Goal: Transaction & Acquisition: Purchase product/service

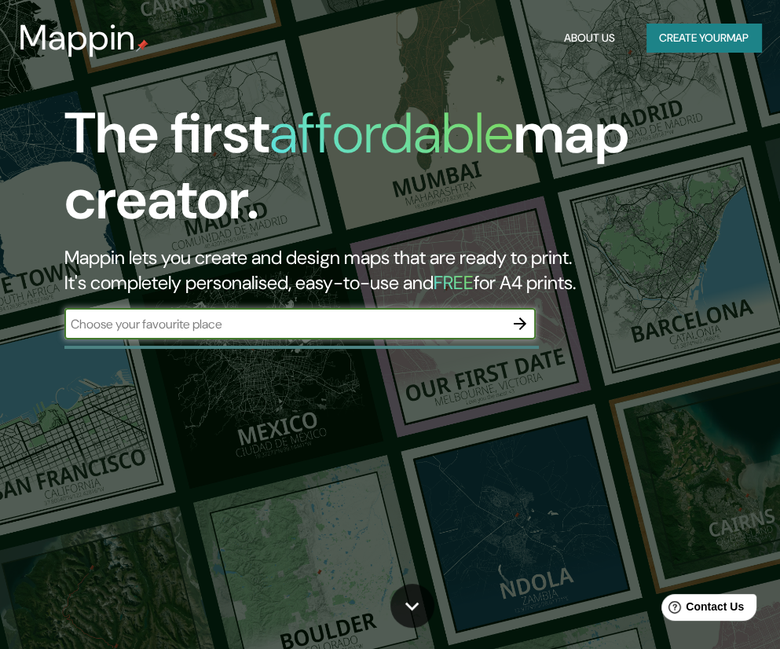
click at [344, 316] on input "text" at bounding box center [284, 324] width 440 height 18
click at [336, 328] on input "text" at bounding box center [284, 324] width 440 height 18
click at [526, 327] on icon "button" at bounding box center [520, 323] width 19 height 19
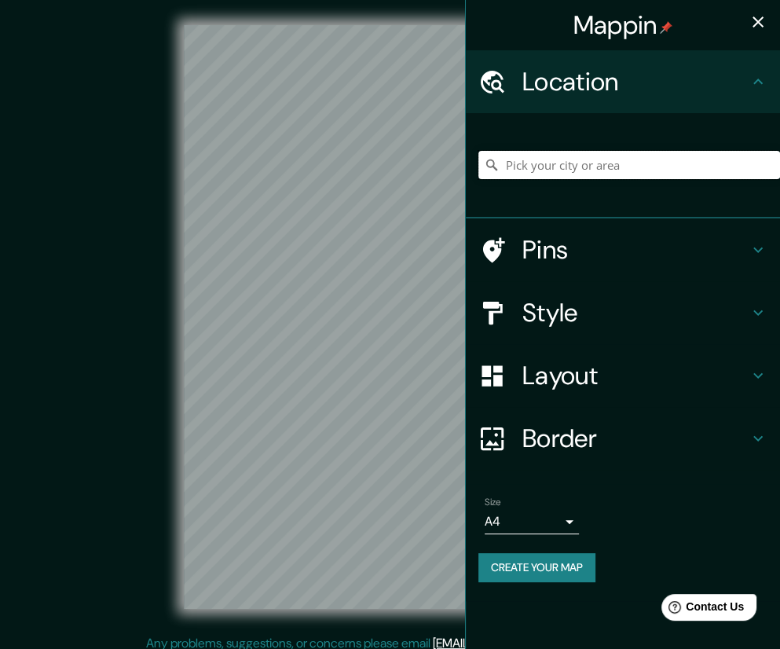
click at [594, 174] on input "Pick your city or area" at bounding box center [630, 165] width 302 height 28
click at [600, 169] on input "Pick your city or area" at bounding box center [630, 165] width 302 height 28
click at [649, 84] on h4 "Location" at bounding box center [636, 81] width 226 height 31
click at [751, 83] on icon at bounding box center [758, 81] width 19 height 19
click at [545, 171] on input "Pick your city or area" at bounding box center [630, 165] width 302 height 28
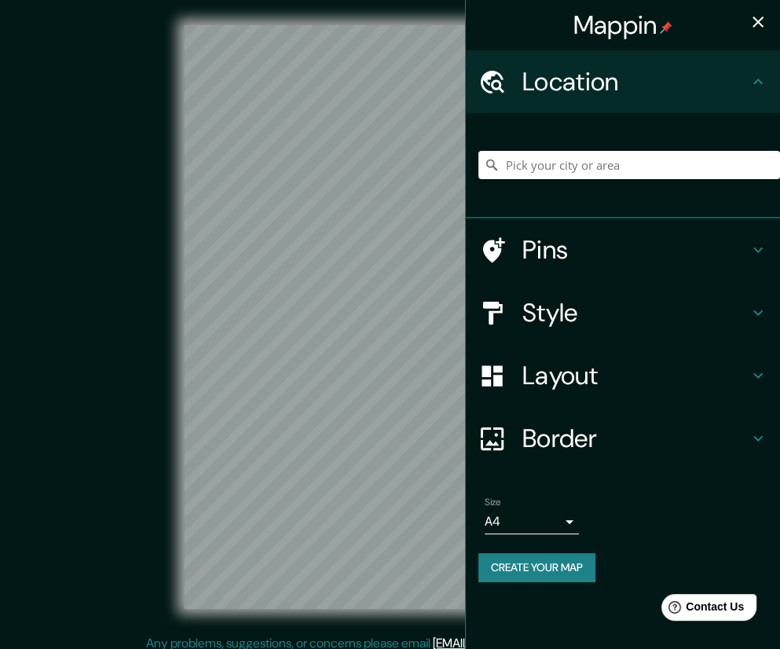
click at [761, 28] on icon "button" at bounding box center [758, 22] width 19 height 19
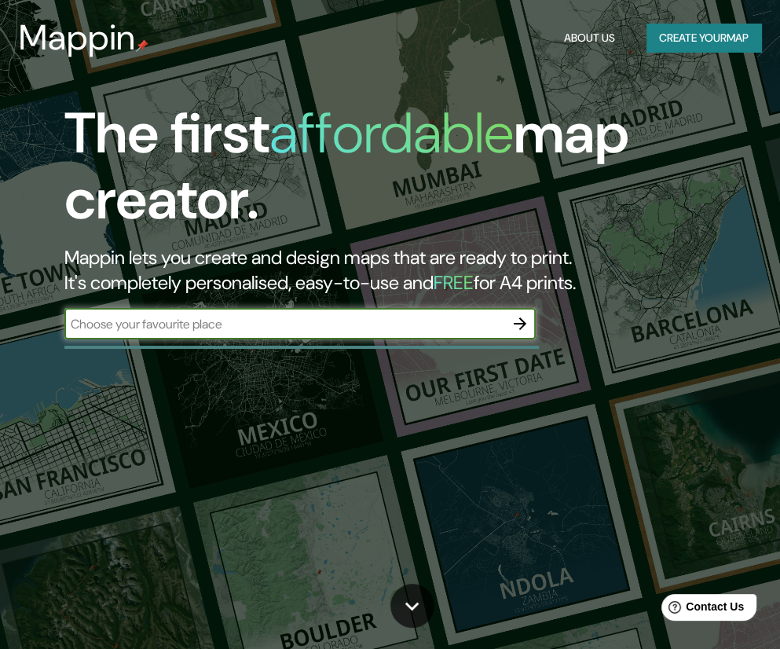
click at [522, 324] on icon "button" at bounding box center [520, 323] width 13 height 13
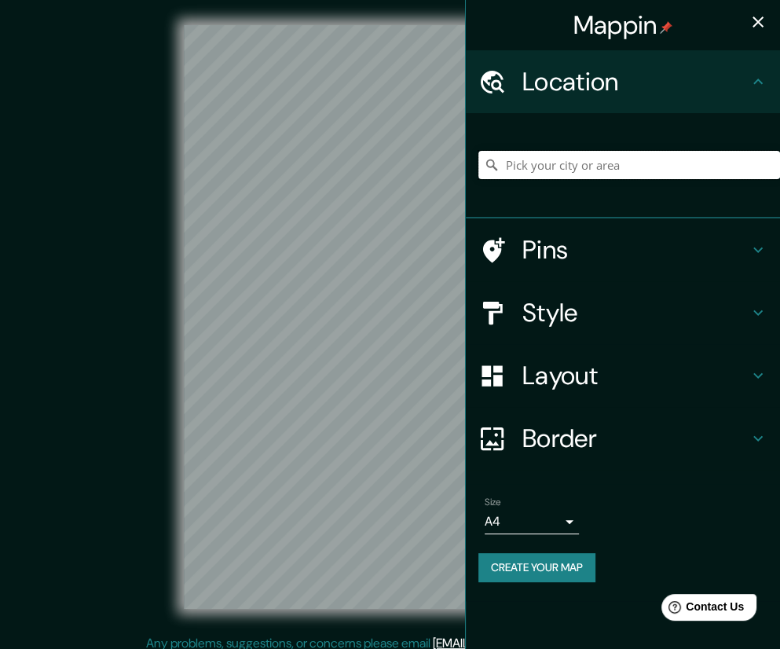
click at [532, 169] on input "Pick your city or area" at bounding box center [630, 165] width 302 height 28
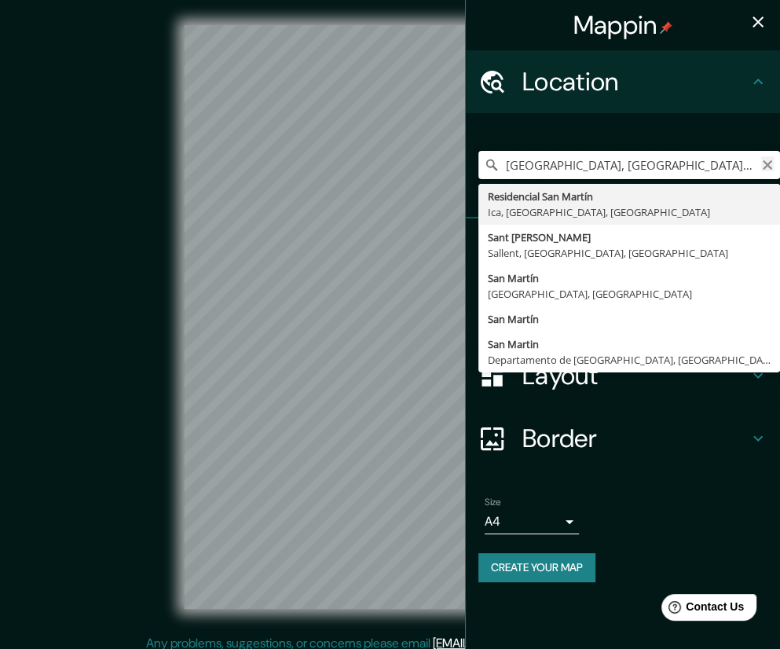
type input "Calle Residencial San Martín, 28330 San Martín de la Vega, Madrid, España"
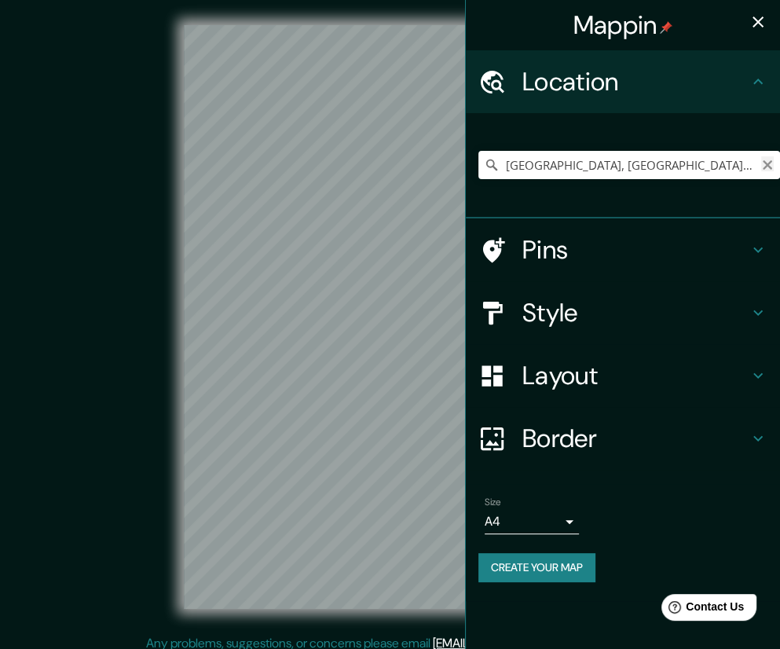
click at [770, 165] on icon "Clear" at bounding box center [767, 165] width 13 height 13
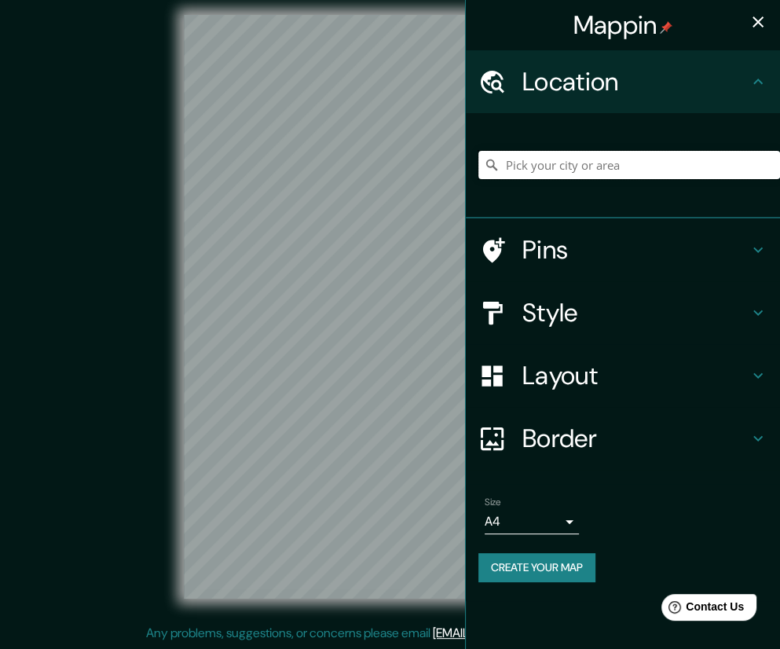
click at [569, 172] on input "Pick your city or area" at bounding box center [630, 165] width 302 height 28
paste input "W7HC+V6R, Ica 11001"
click at [732, 166] on input "Ica, Departamento de Ica, 11001, Perú" at bounding box center [630, 165] width 302 height 28
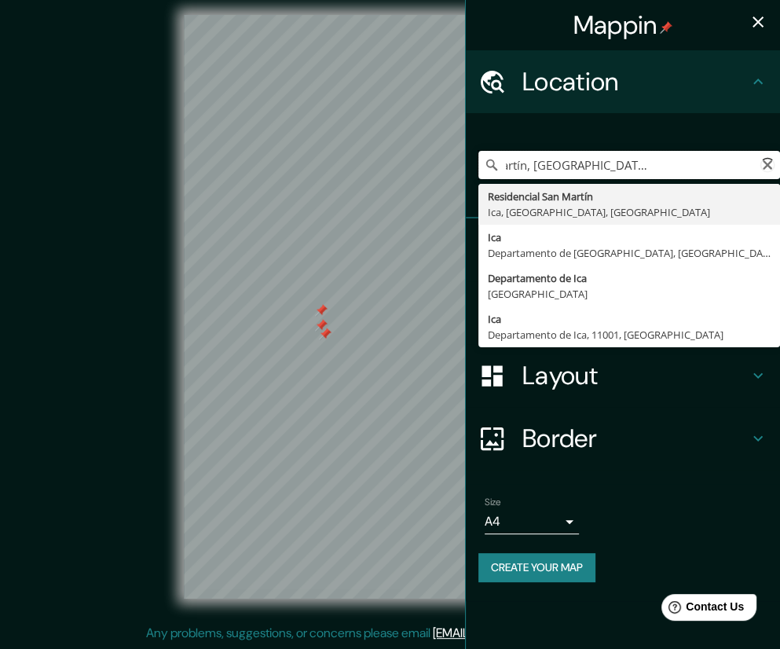
scroll to position [0, 0]
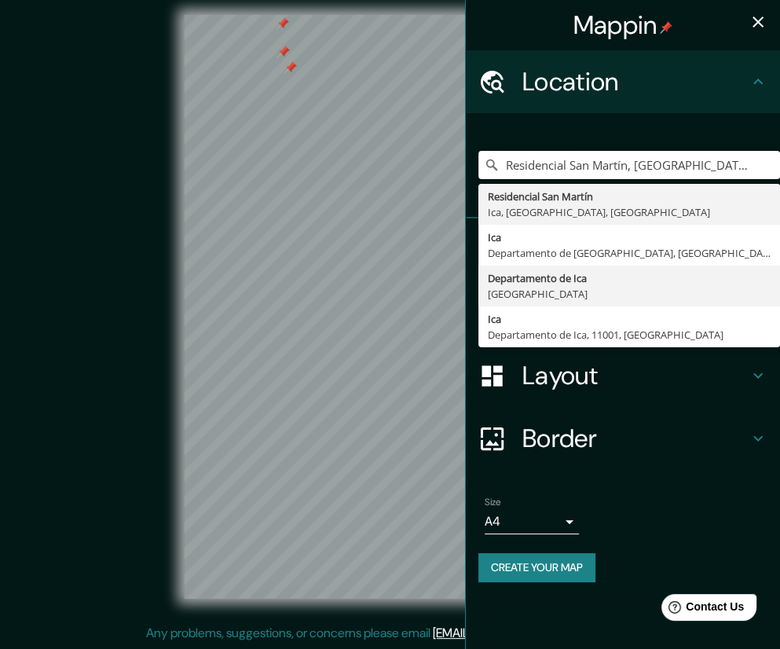
type input "Residencial San Martín, Ica, Departamento de Ica, Perú"
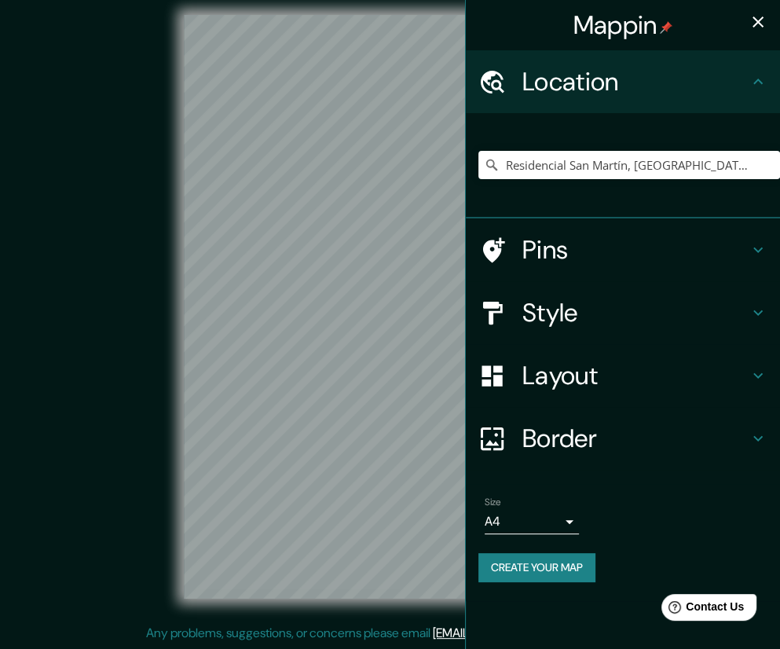
click at [650, 299] on h4 "Style" at bounding box center [636, 312] width 226 height 31
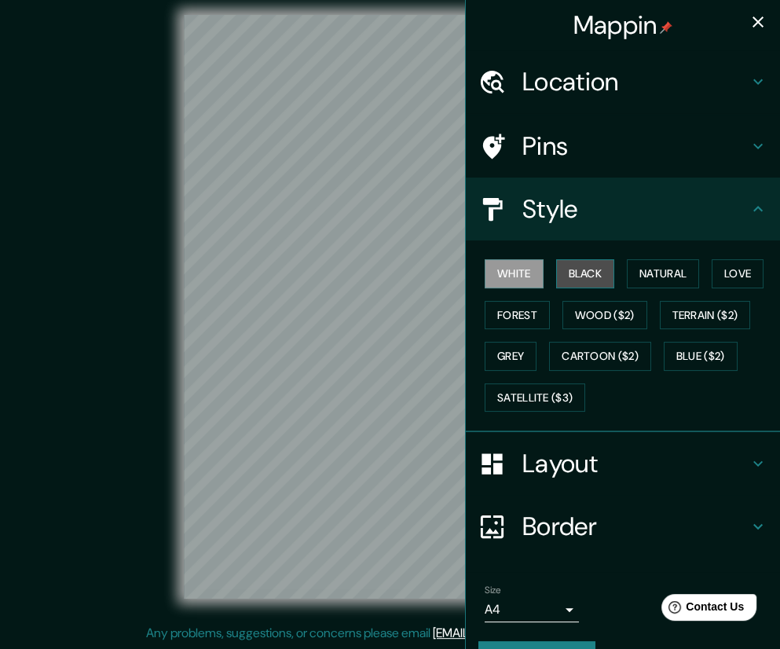
click at [597, 280] on button "Black" at bounding box center [585, 273] width 59 height 29
click at [522, 277] on button "White" at bounding box center [514, 273] width 59 height 29
click at [559, 277] on button "Black" at bounding box center [585, 273] width 59 height 29
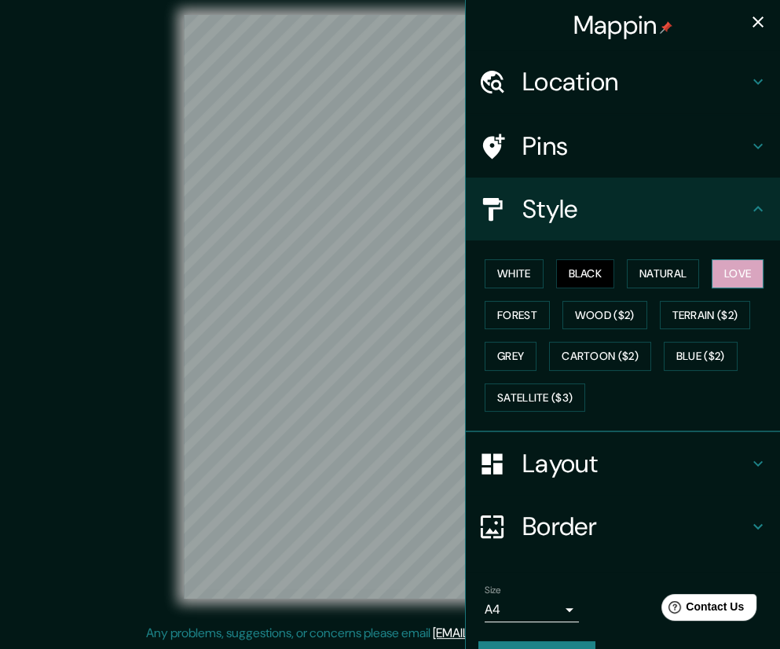
click at [712, 277] on button "Love" at bounding box center [738, 273] width 52 height 29
click at [658, 275] on button "Natural" at bounding box center [663, 273] width 72 height 29
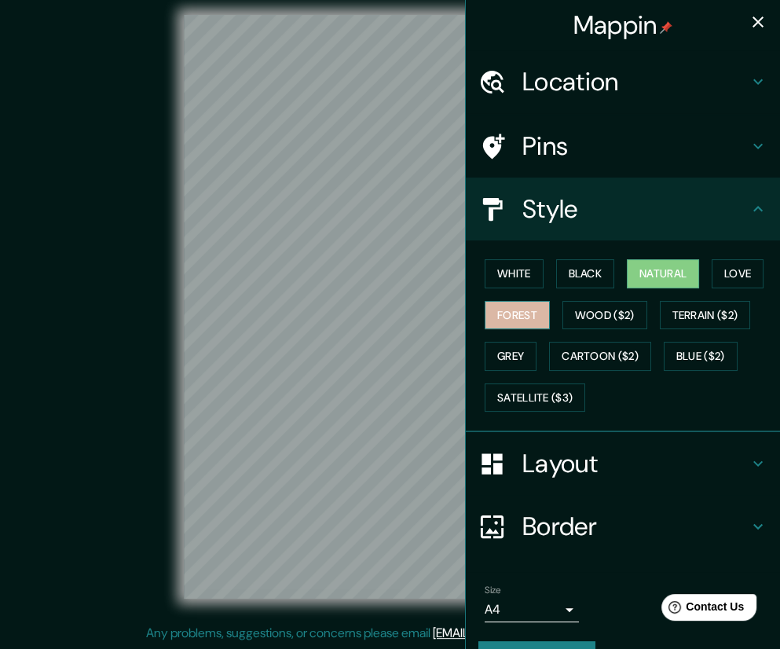
click at [522, 318] on button "Forest" at bounding box center [517, 315] width 65 height 29
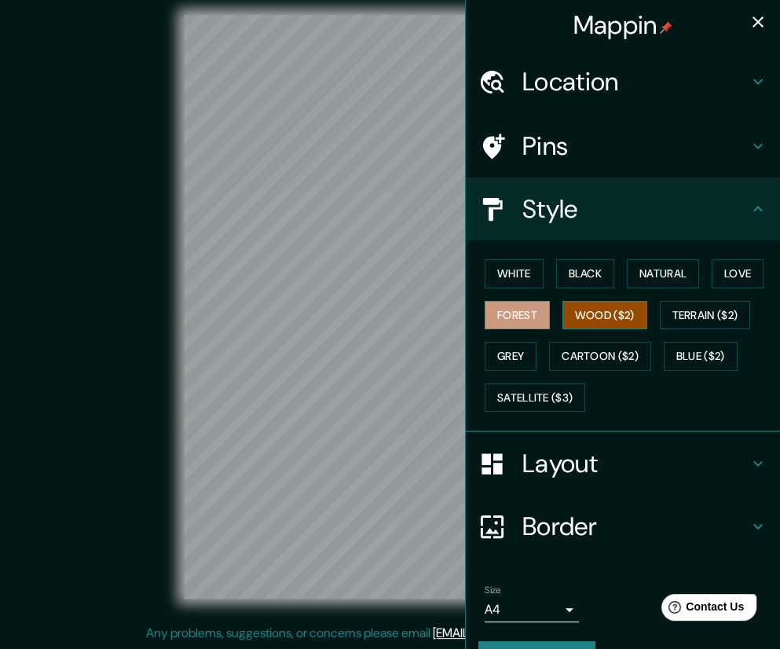
click at [563, 316] on button "Wood ($2)" at bounding box center [605, 315] width 85 height 29
click at [675, 315] on button "Terrain ($2)" at bounding box center [705, 315] width 91 height 29
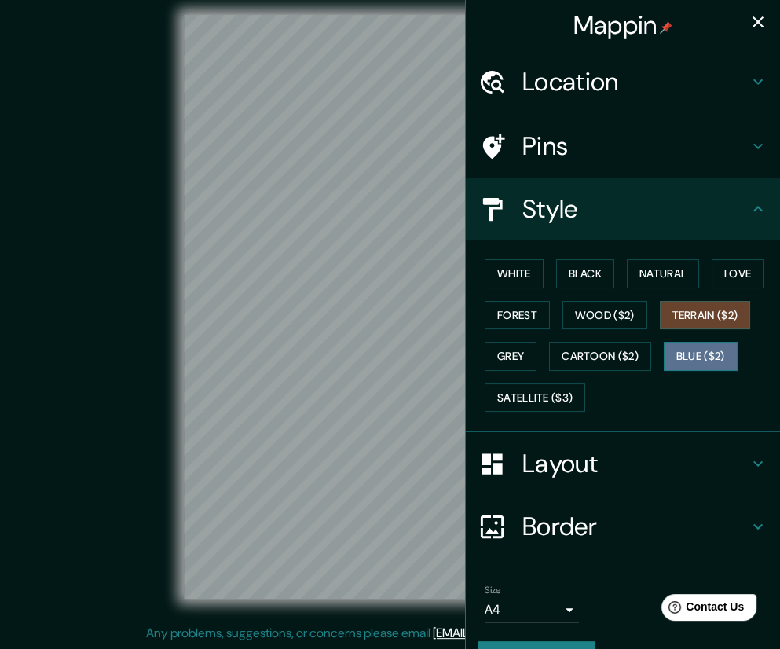
click at [677, 350] on button "Blue ($2)" at bounding box center [701, 356] width 74 height 29
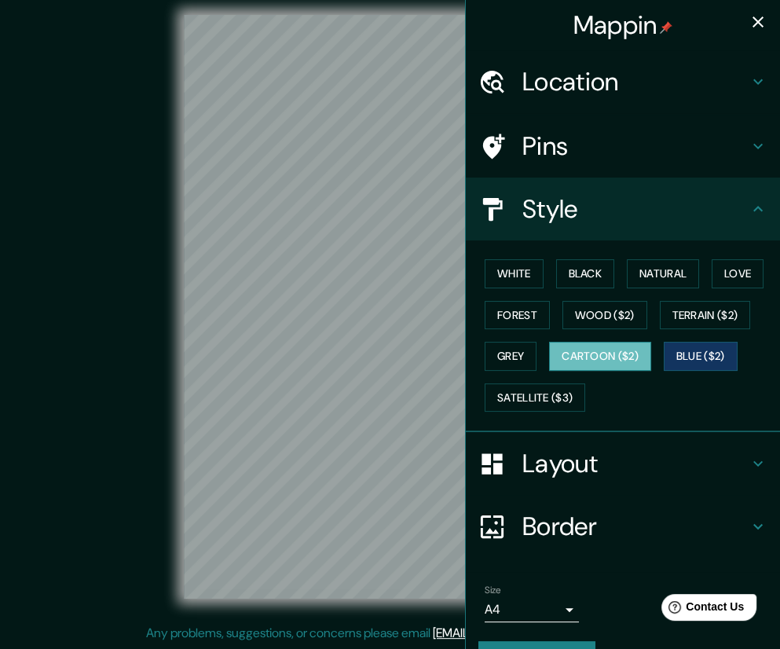
click at [588, 350] on button "Cartoon ($2)" at bounding box center [600, 356] width 102 height 29
click at [508, 358] on button "Grey" at bounding box center [511, 356] width 52 height 29
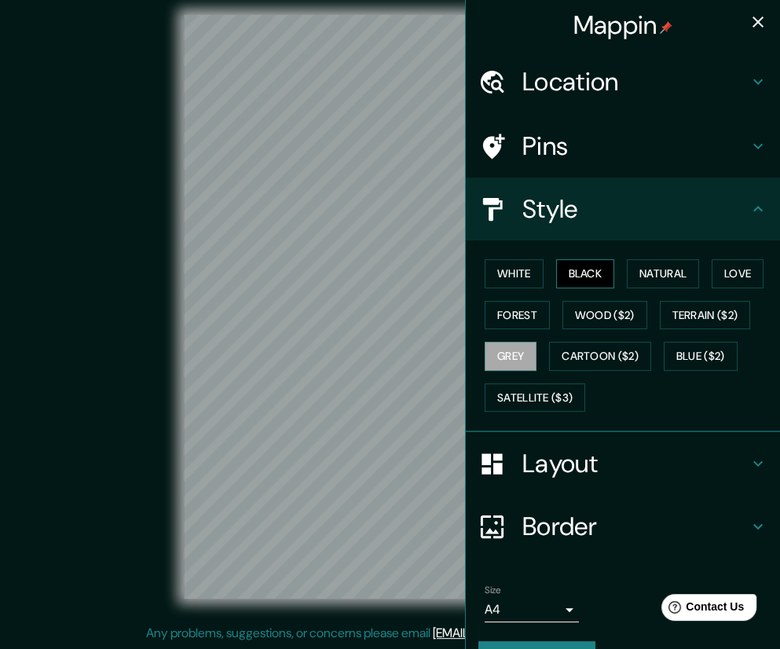
click at [572, 273] on button "Black" at bounding box center [585, 273] width 59 height 29
click at [513, 401] on button "Satellite ($3)" at bounding box center [535, 397] width 101 height 29
click at [580, 274] on button "Black" at bounding box center [585, 273] width 59 height 29
click at [391, 359] on div at bounding box center [397, 353] width 13 height 13
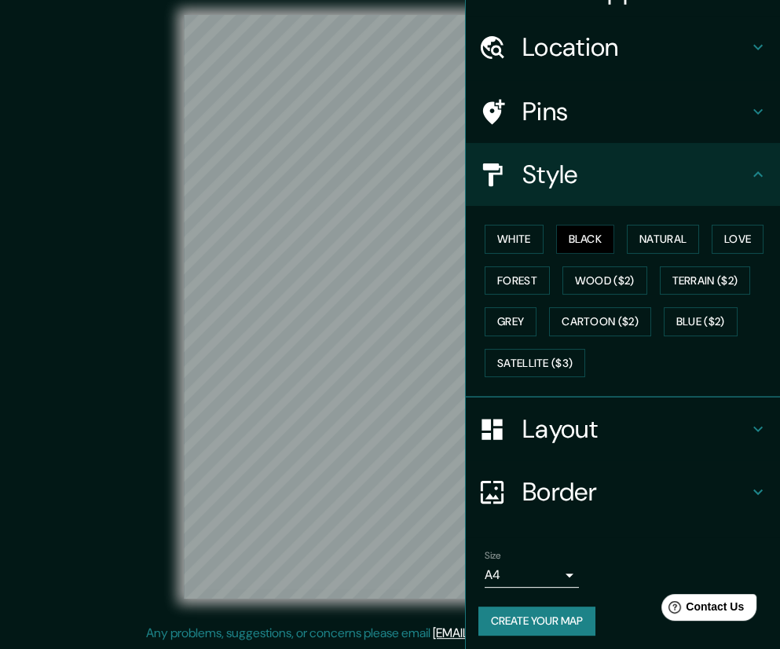
scroll to position [38, 0]
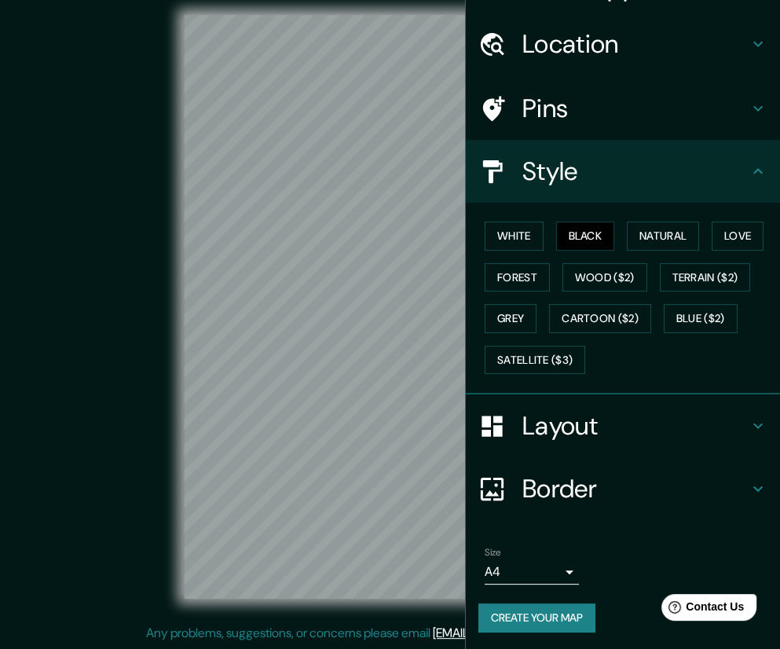
click at [695, 441] on div "Layout" at bounding box center [623, 425] width 314 height 63
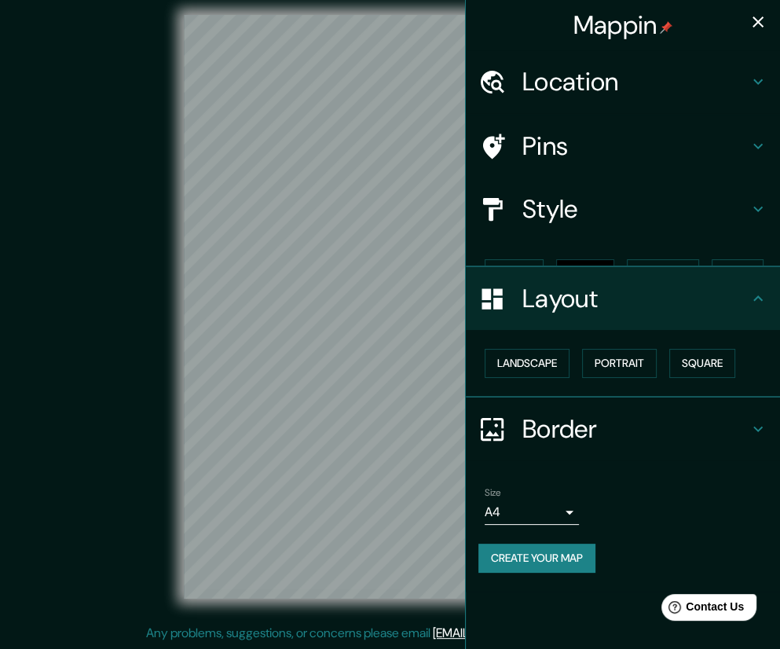
scroll to position [0, 0]
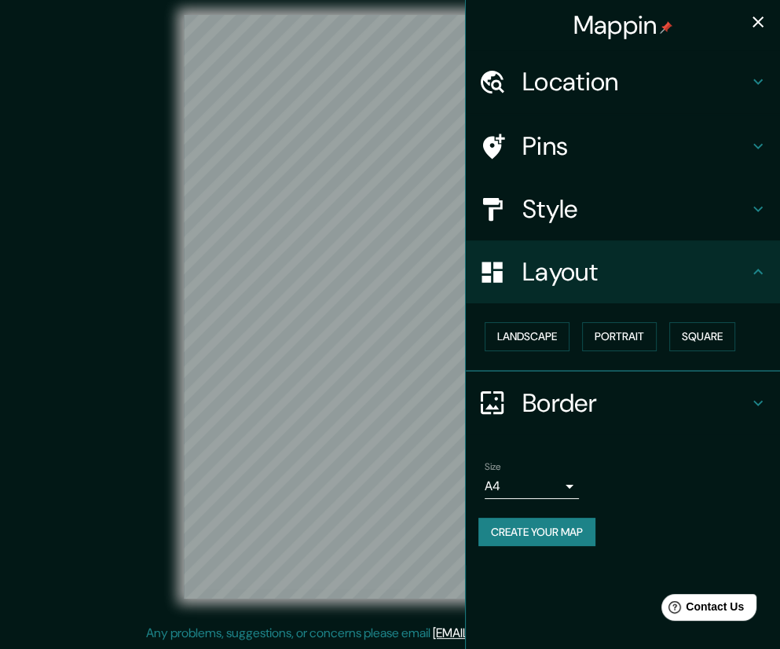
click at [751, 259] on div "Layout" at bounding box center [623, 271] width 314 height 63
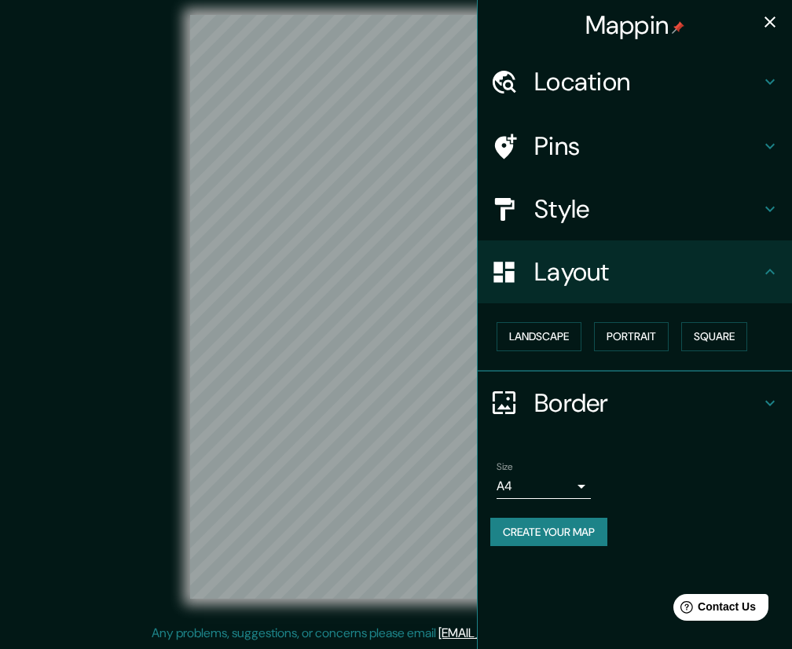
click at [561, 488] on body "Mappin Location Residencial San Martín, Ica, Departamento de Ica, Perú Residenc…" at bounding box center [396, 314] width 792 height 649
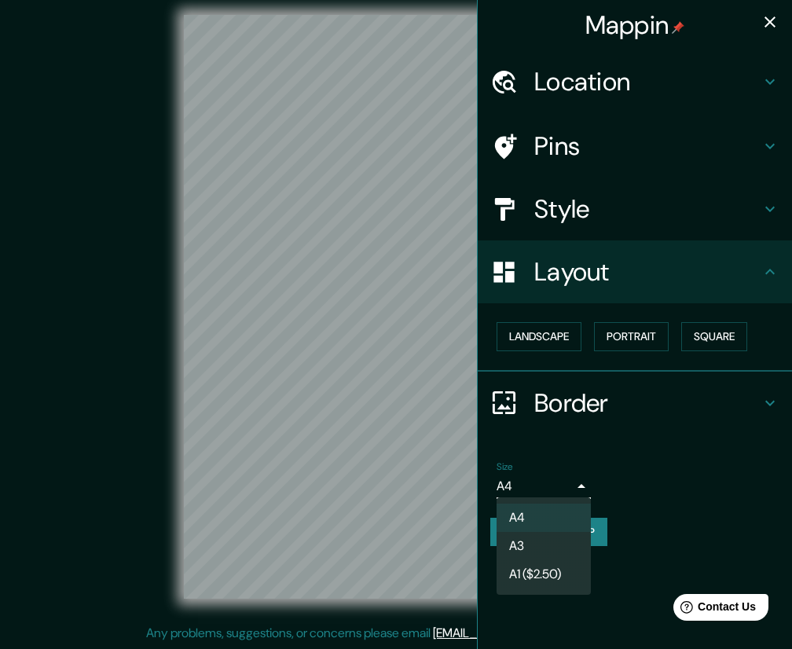
click at [562, 487] on div at bounding box center [396, 324] width 792 height 649
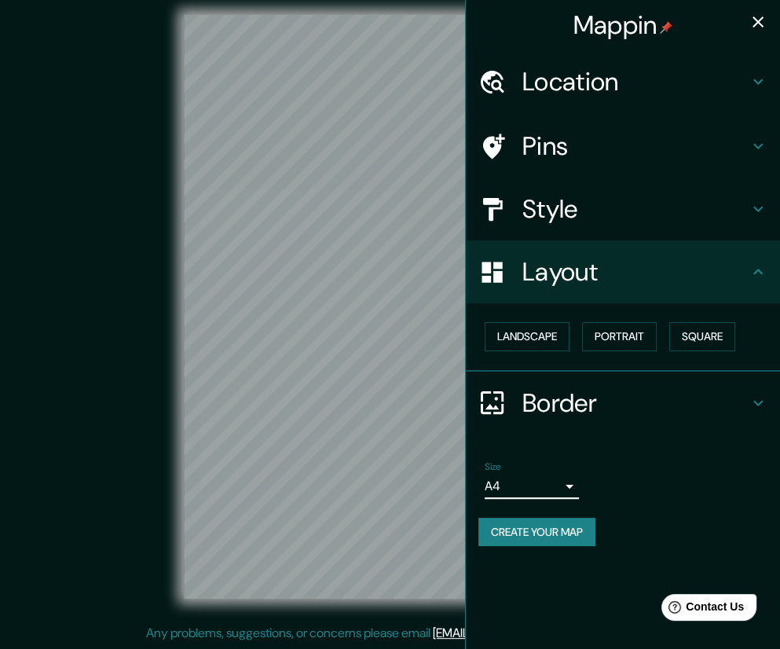
click at [578, 534] on button "Create your map" at bounding box center [537, 532] width 117 height 29
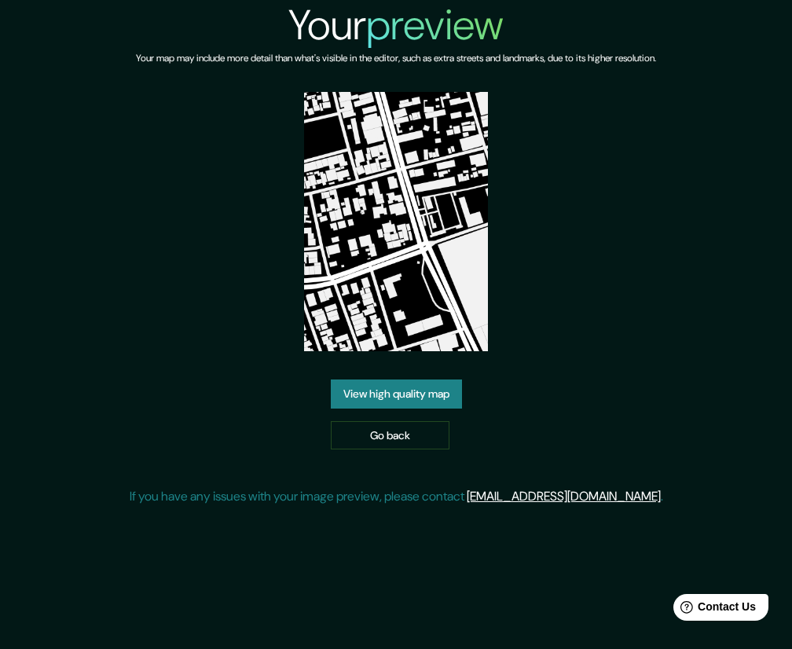
click at [420, 397] on link "View high quality map" at bounding box center [396, 394] width 131 height 29
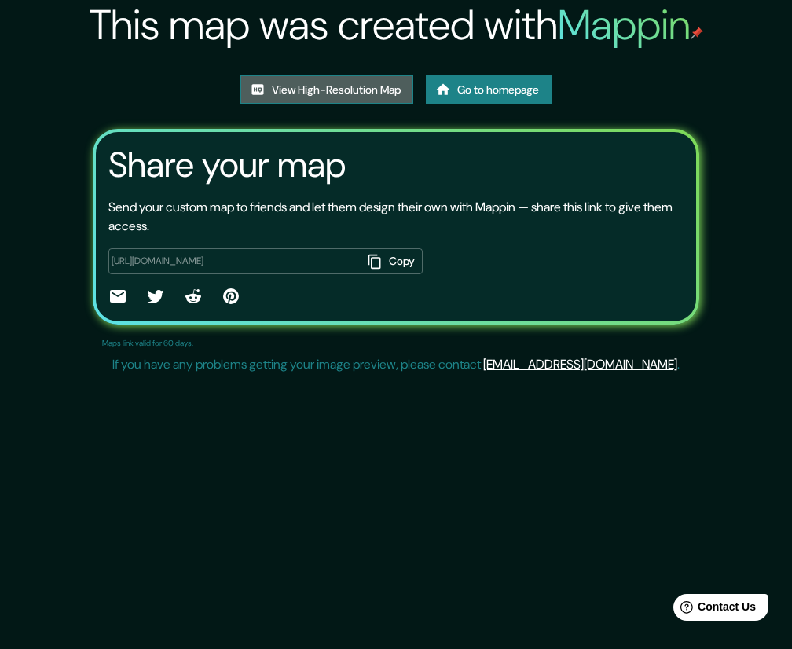
click at [385, 87] on link "View High-Resolution Map" at bounding box center [326, 89] width 173 height 29
click at [490, 104] on link "Go to homepage" at bounding box center [489, 89] width 126 height 29
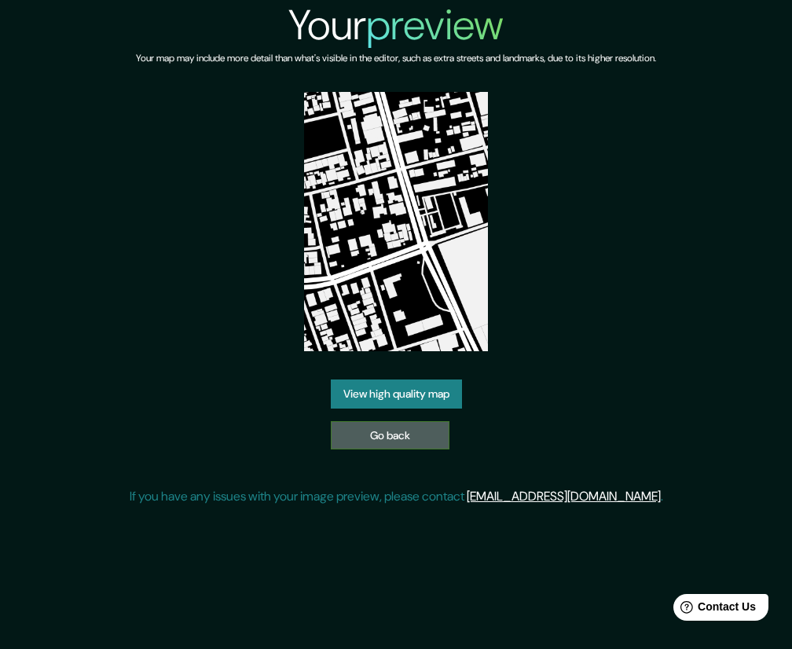
click at [385, 448] on link "Go back" at bounding box center [390, 435] width 119 height 29
click at [418, 406] on link "View high quality map" at bounding box center [396, 394] width 131 height 29
